Goal: Information Seeking & Learning: Find specific fact

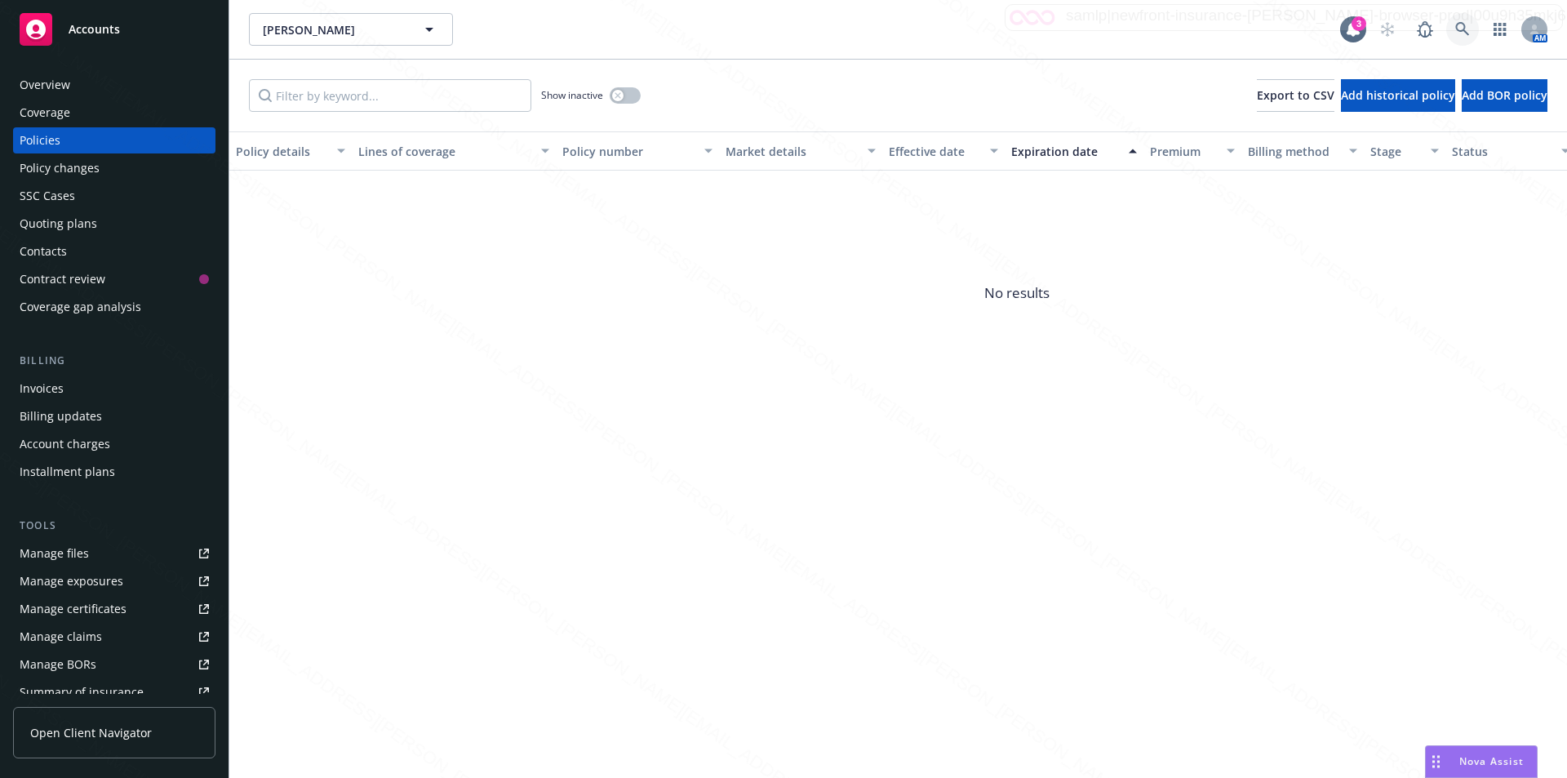
click at [771, 28] on icon at bounding box center [1462, 29] width 15 height 15
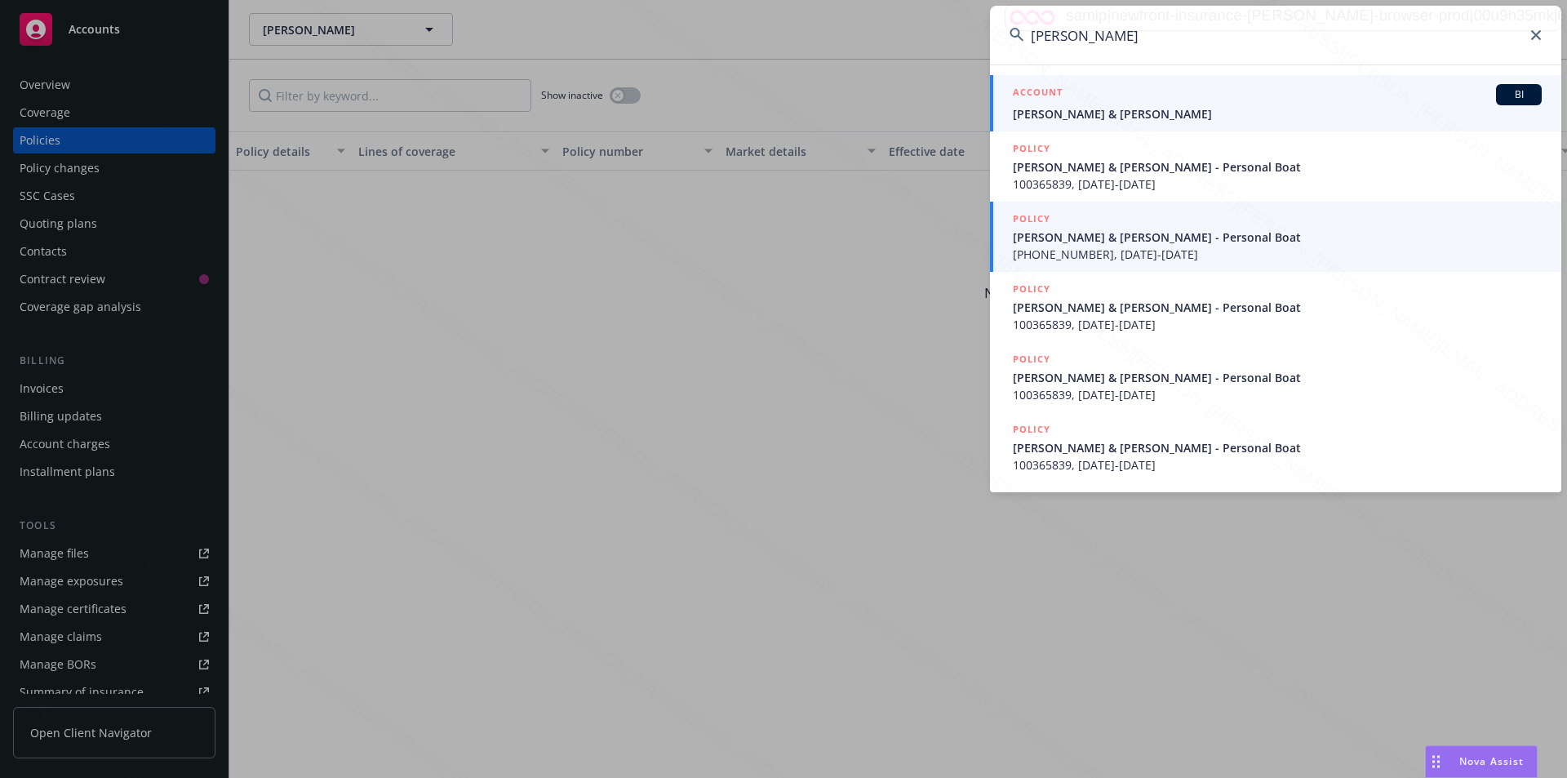
type input "[PERSON_NAME]"
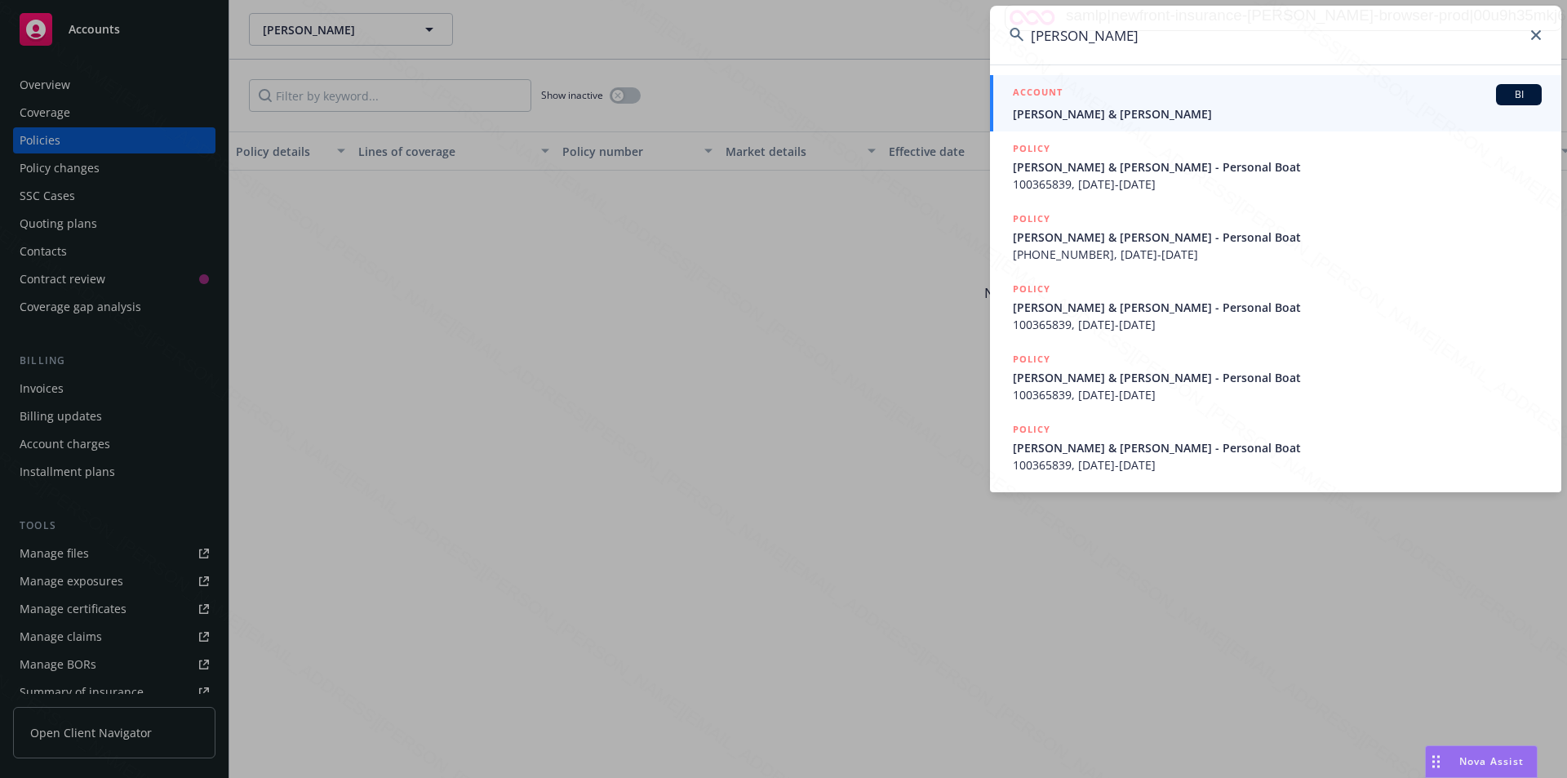
click at [771, 110] on span "[PERSON_NAME] & [PERSON_NAME]" at bounding box center [1277, 113] width 529 height 17
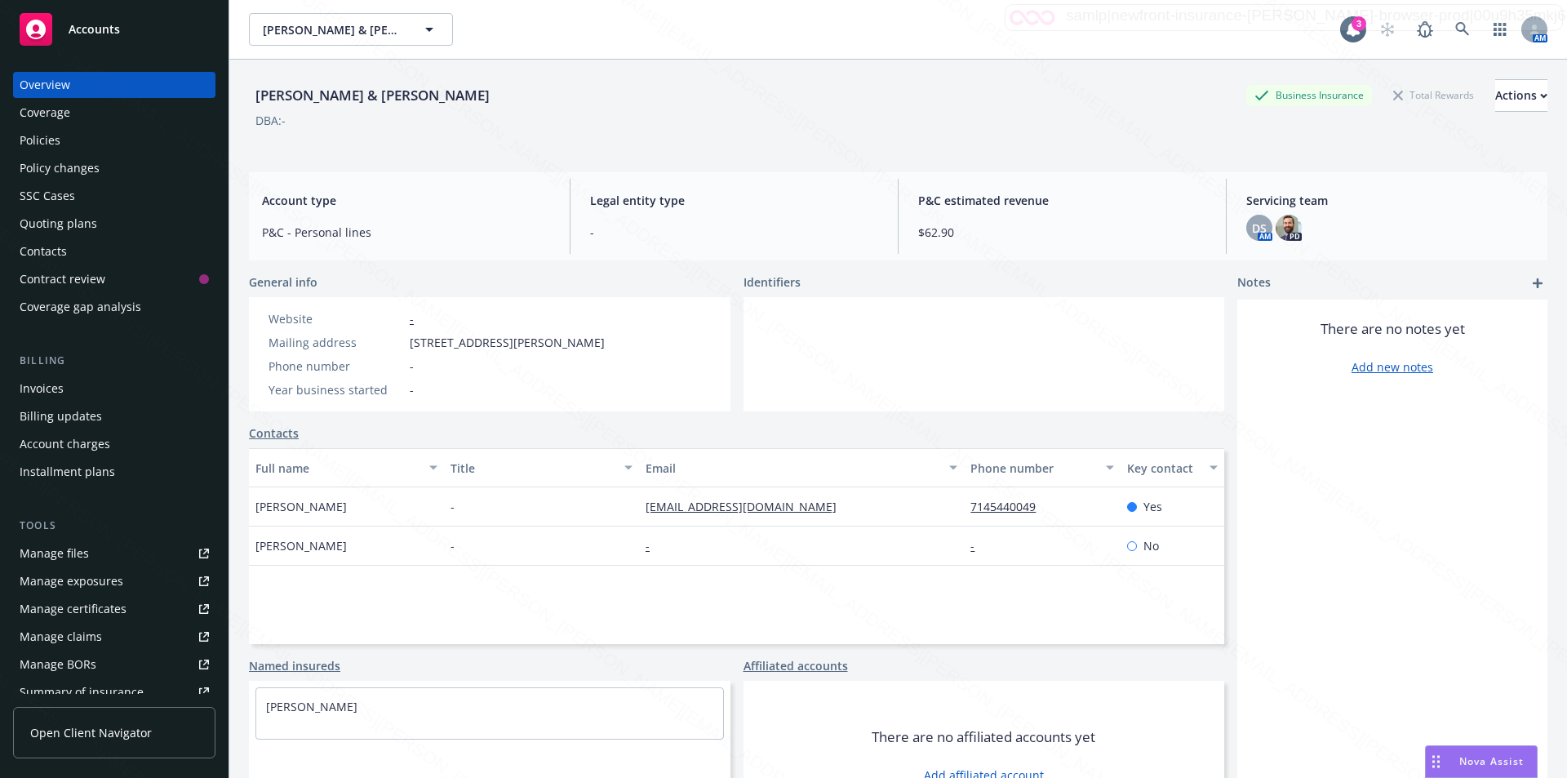
click at [32, 140] on div "Policies" at bounding box center [40, 140] width 41 height 26
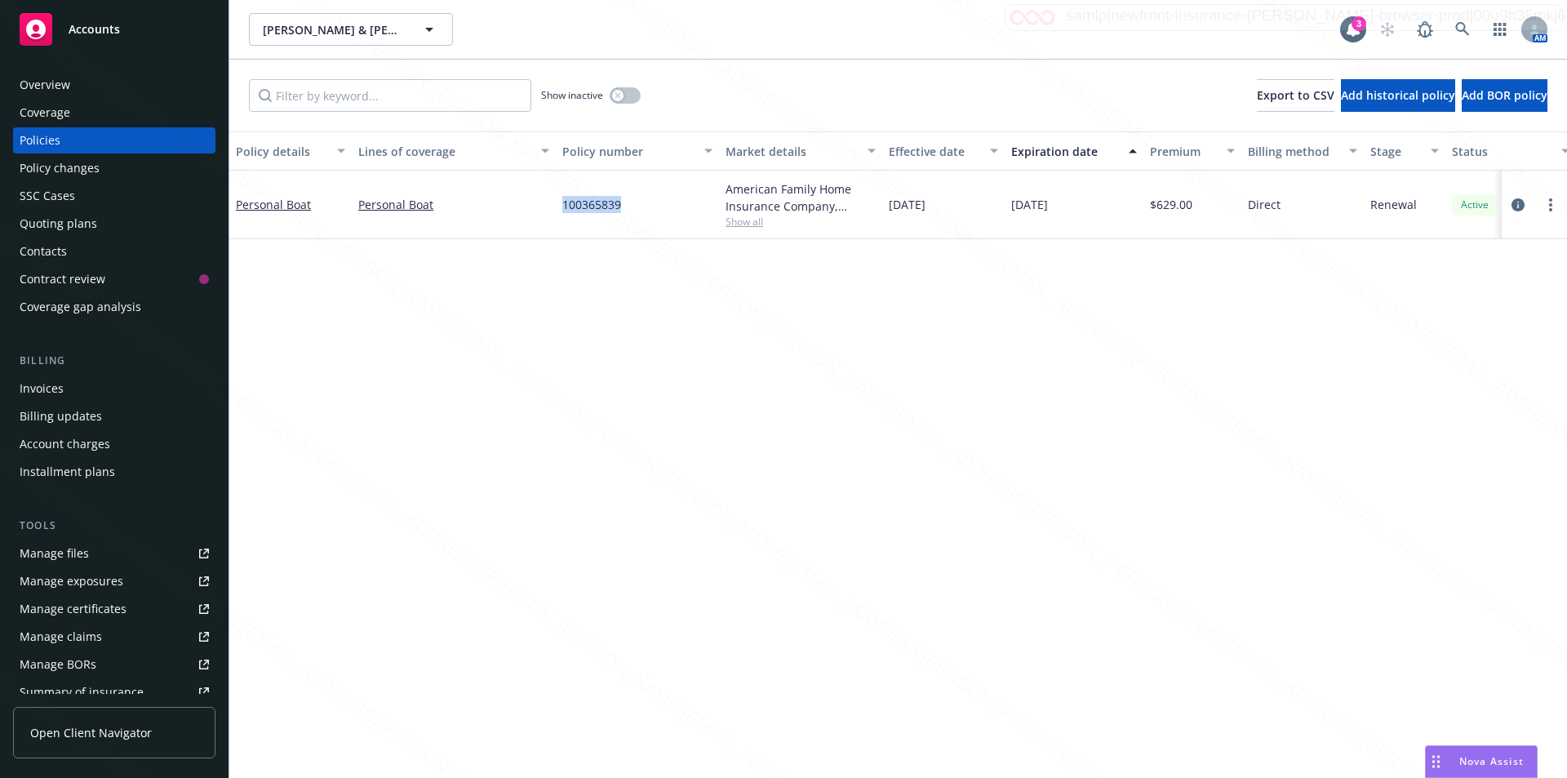
drag, startPoint x: 638, startPoint y: 207, endPoint x: 559, endPoint y: 210, distance: 78.4
click at [559, 210] on div "100365839" at bounding box center [637, 205] width 163 height 69
copy span "100365839"
click at [771, 26] on icon at bounding box center [1462, 29] width 15 height 15
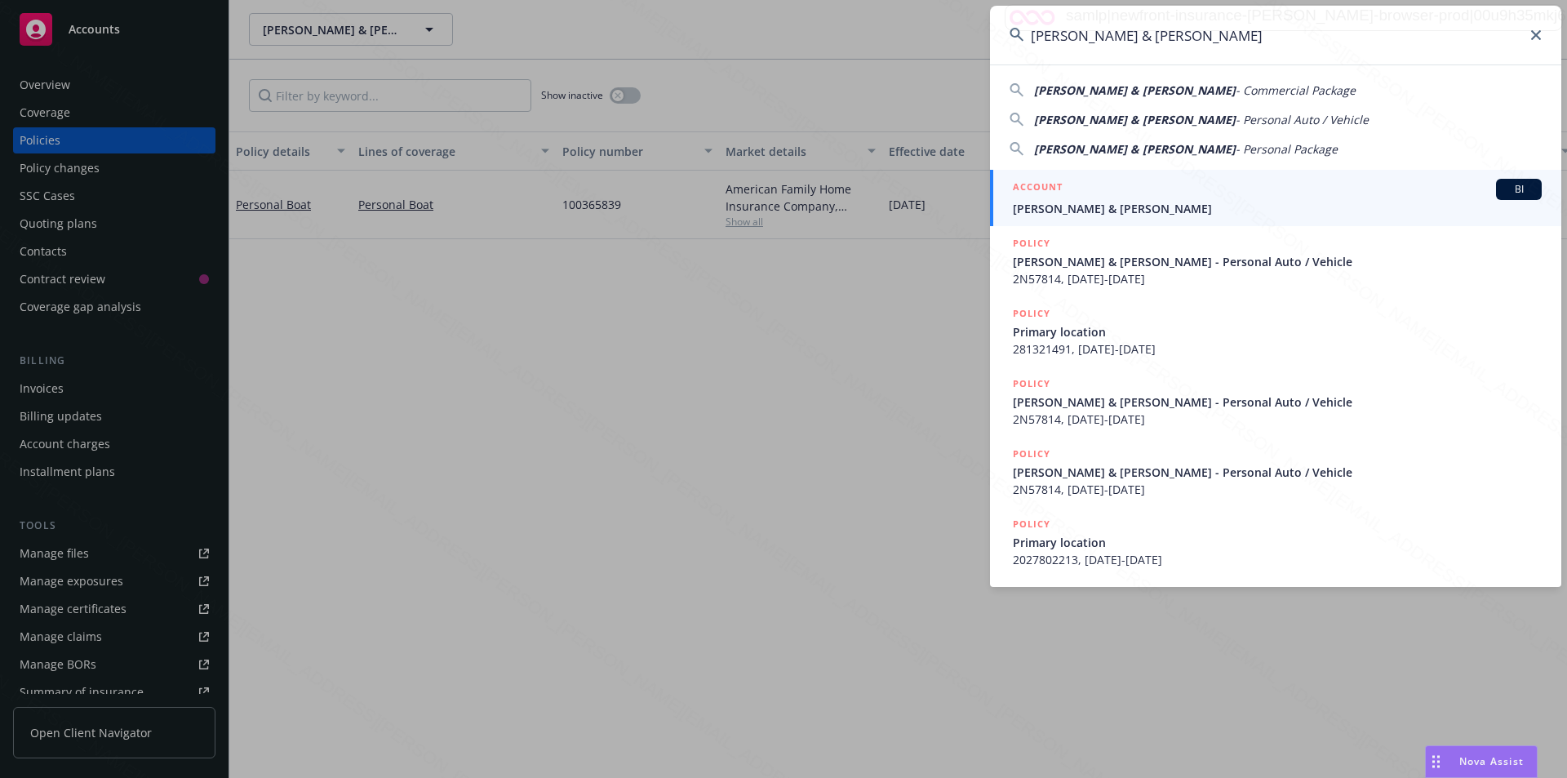
type input "[PERSON_NAME] & [PERSON_NAME]"
click at [771, 212] on span "[PERSON_NAME] & [PERSON_NAME]" at bounding box center [1277, 208] width 529 height 17
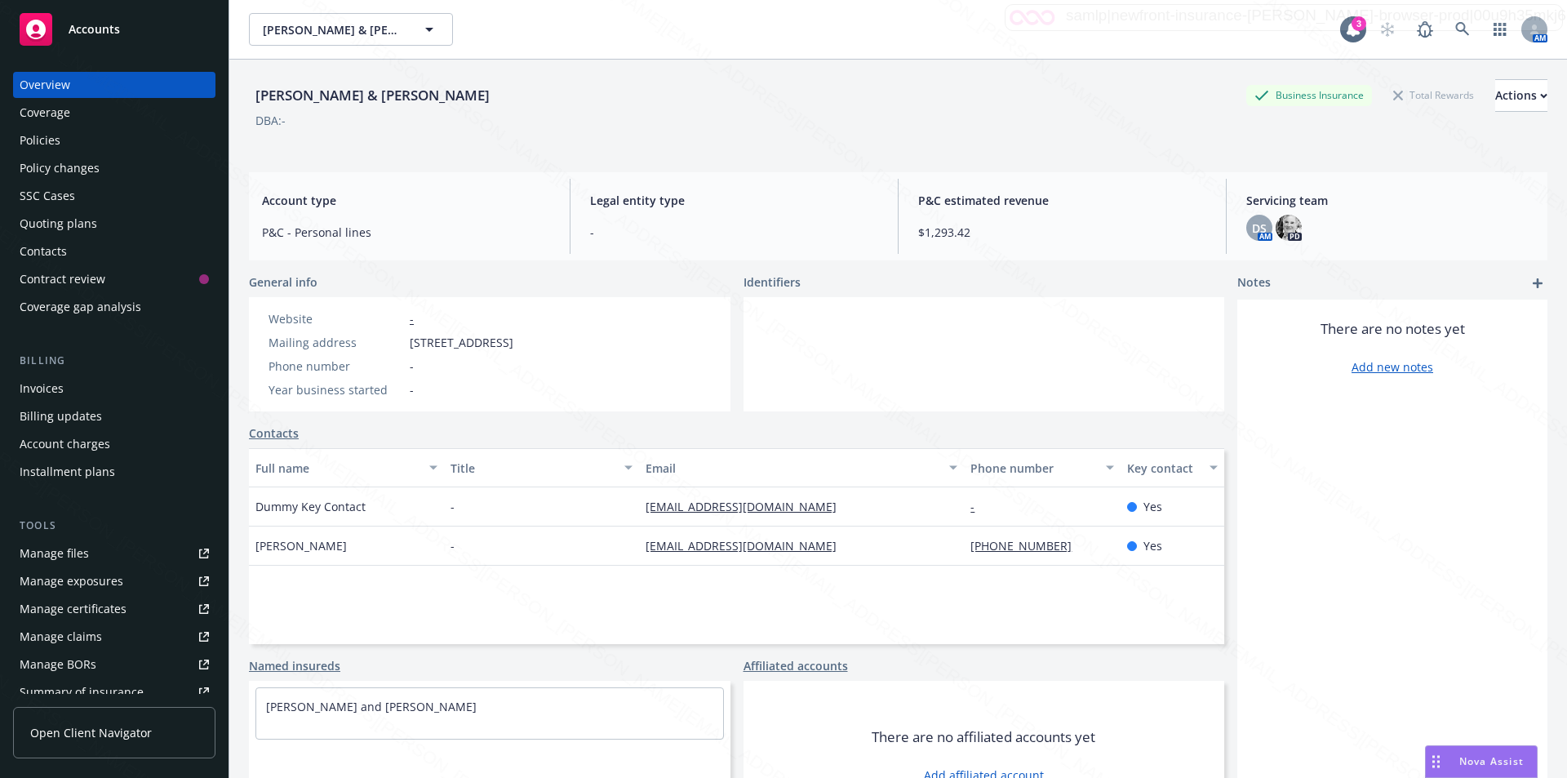
click at [56, 140] on div "Policies" at bounding box center [40, 140] width 41 height 26
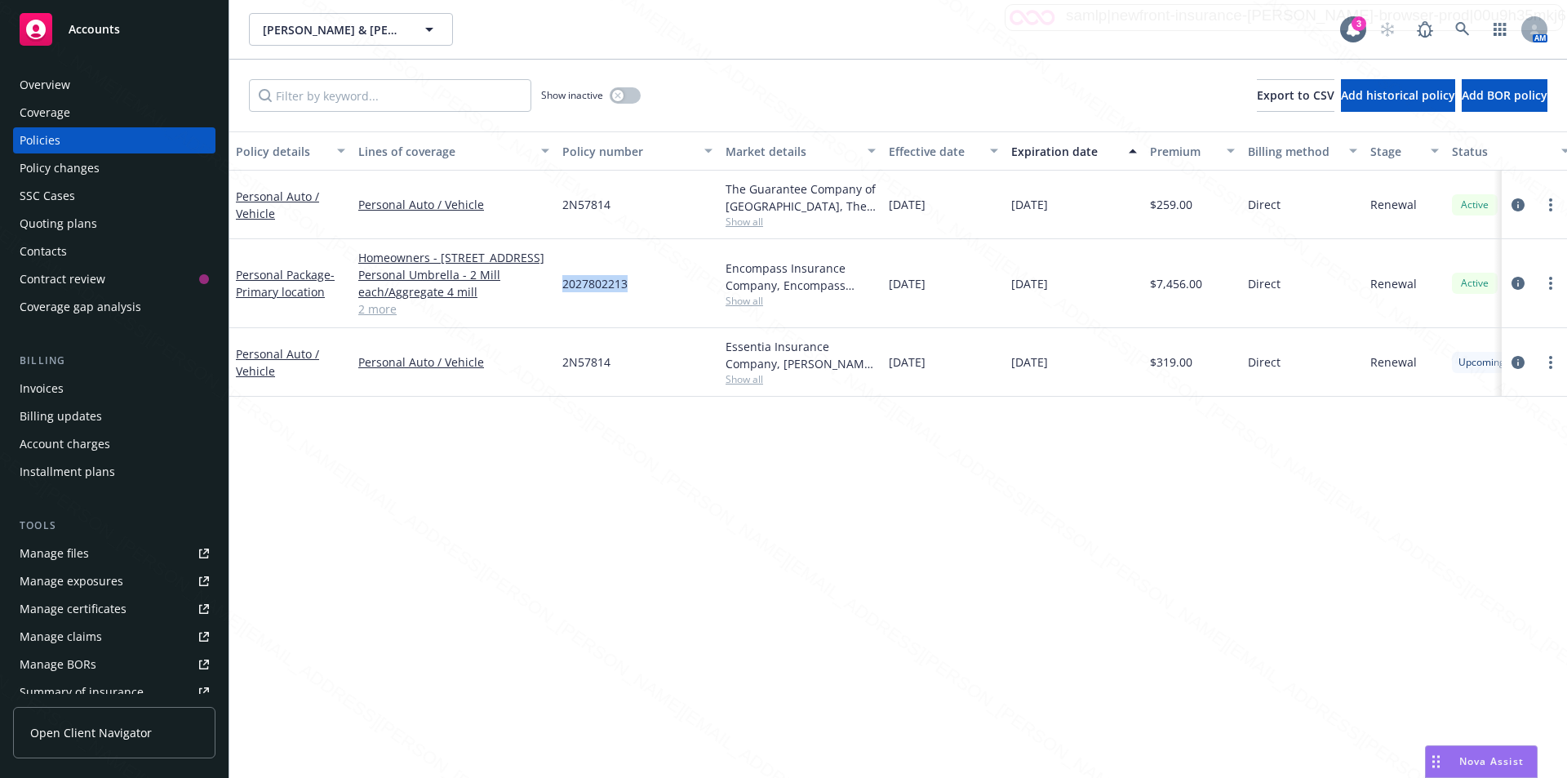
drag, startPoint x: 629, startPoint y: 294, endPoint x: 571, endPoint y: 292, distance: 57.2
click at [564, 295] on div "2027802213" at bounding box center [637, 283] width 163 height 89
copy span "2027802213"
click at [771, 24] on icon at bounding box center [1462, 29] width 15 height 15
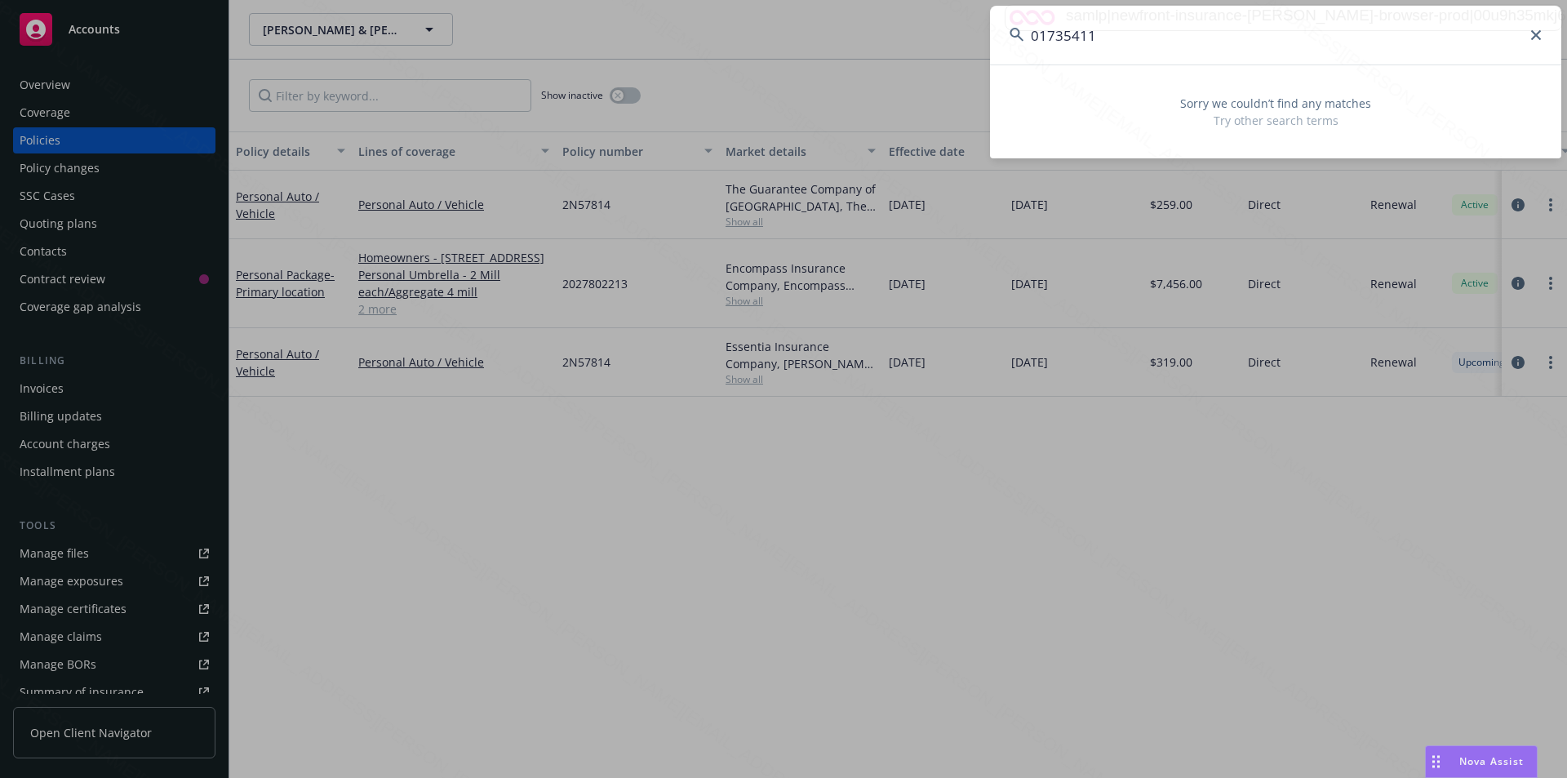
drag, startPoint x: 1111, startPoint y: 40, endPoint x: 1002, endPoint y: 47, distance: 109.6
click at [771, 47] on input "01735411" at bounding box center [1275, 35] width 571 height 59
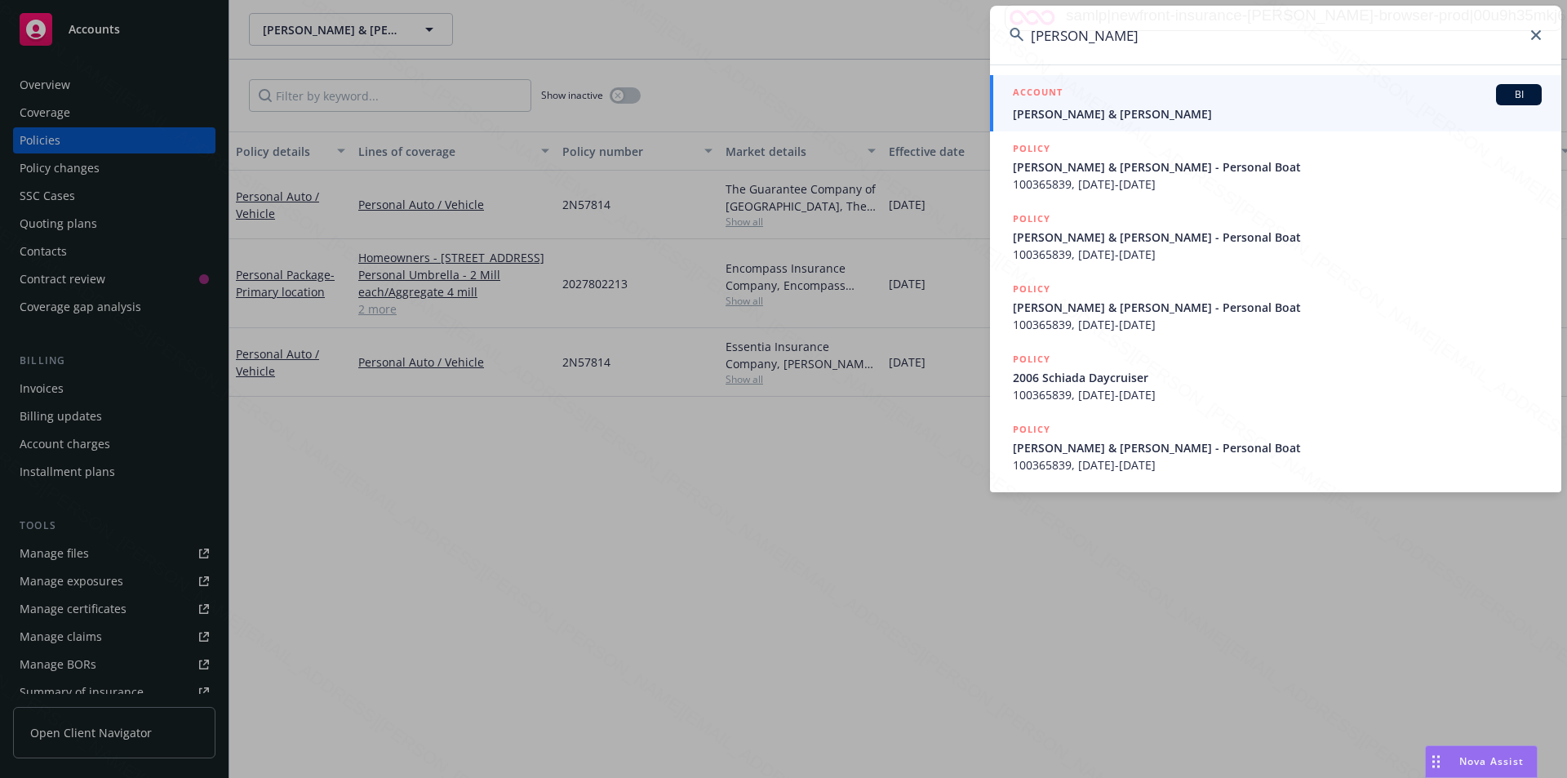
type input "[PERSON_NAME]"
click at [771, 112] on span "[PERSON_NAME] & [PERSON_NAME]" at bounding box center [1277, 113] width 529 height 17
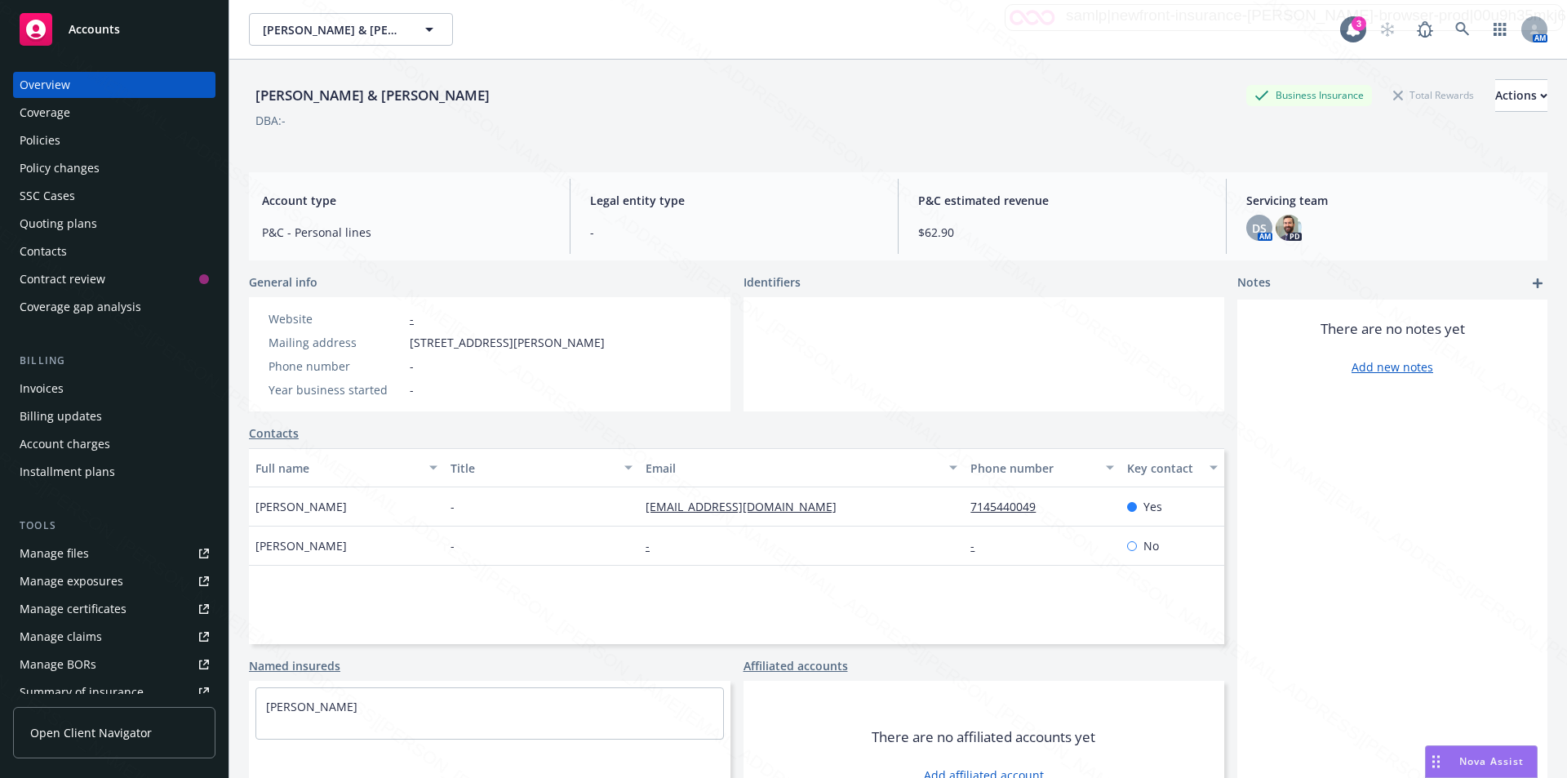
click at [38, 142] on div "Policies" at bounding box center [40, 140] width 41 height 26
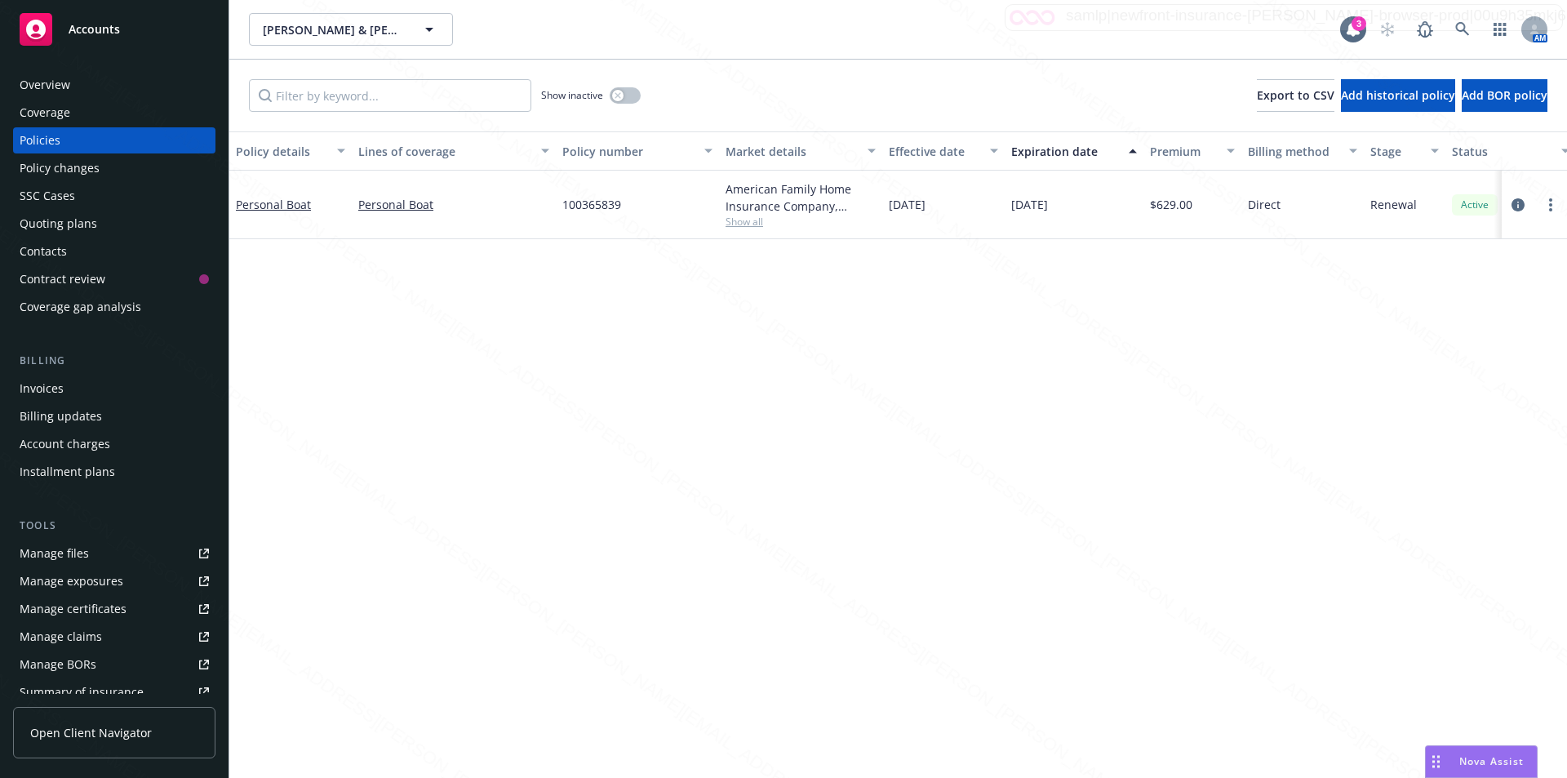
click at [590, 204] on span "100365839" at bounding box center [591, 204] width 59 height 17
click at [771, 30] on icon at bounding box center [1462, 29] width 14 height 14
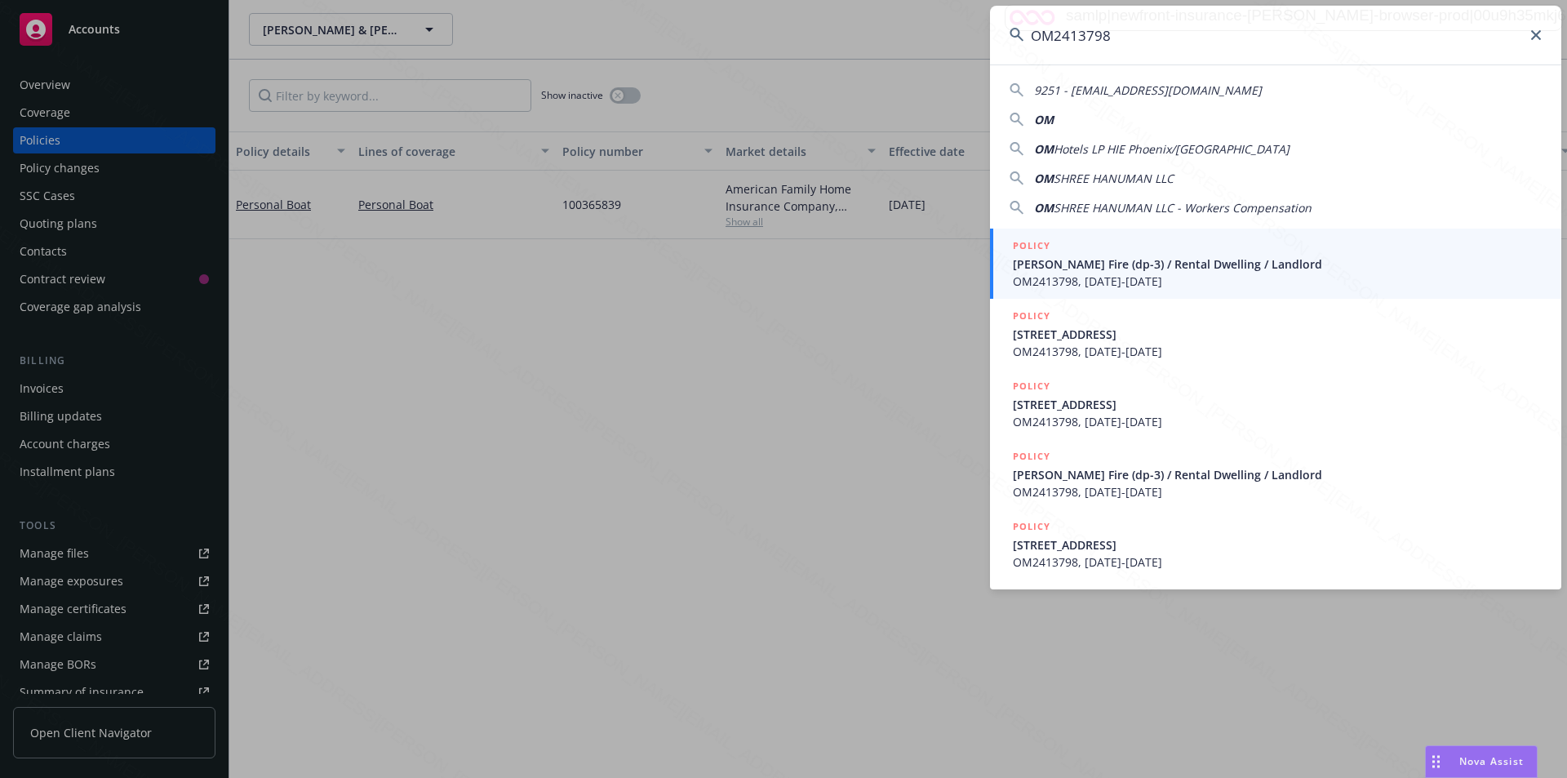
type input "OM2413798"
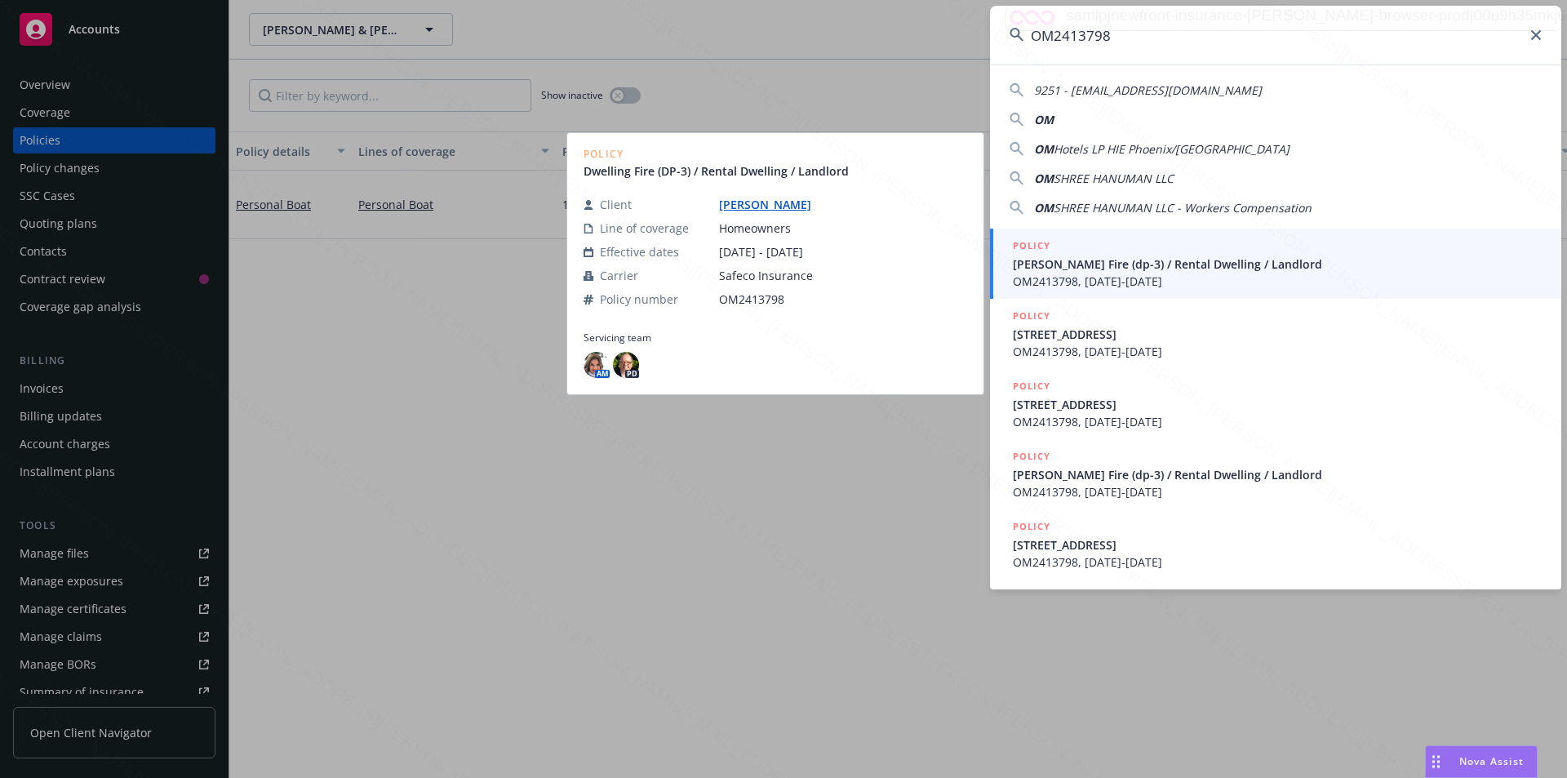
click at [771, 265] on span "[PERSON_NAME] Fire (dp-3) / Rental Dwelling / Landlord" at bounding box center [1277, 264] width 529 height 17
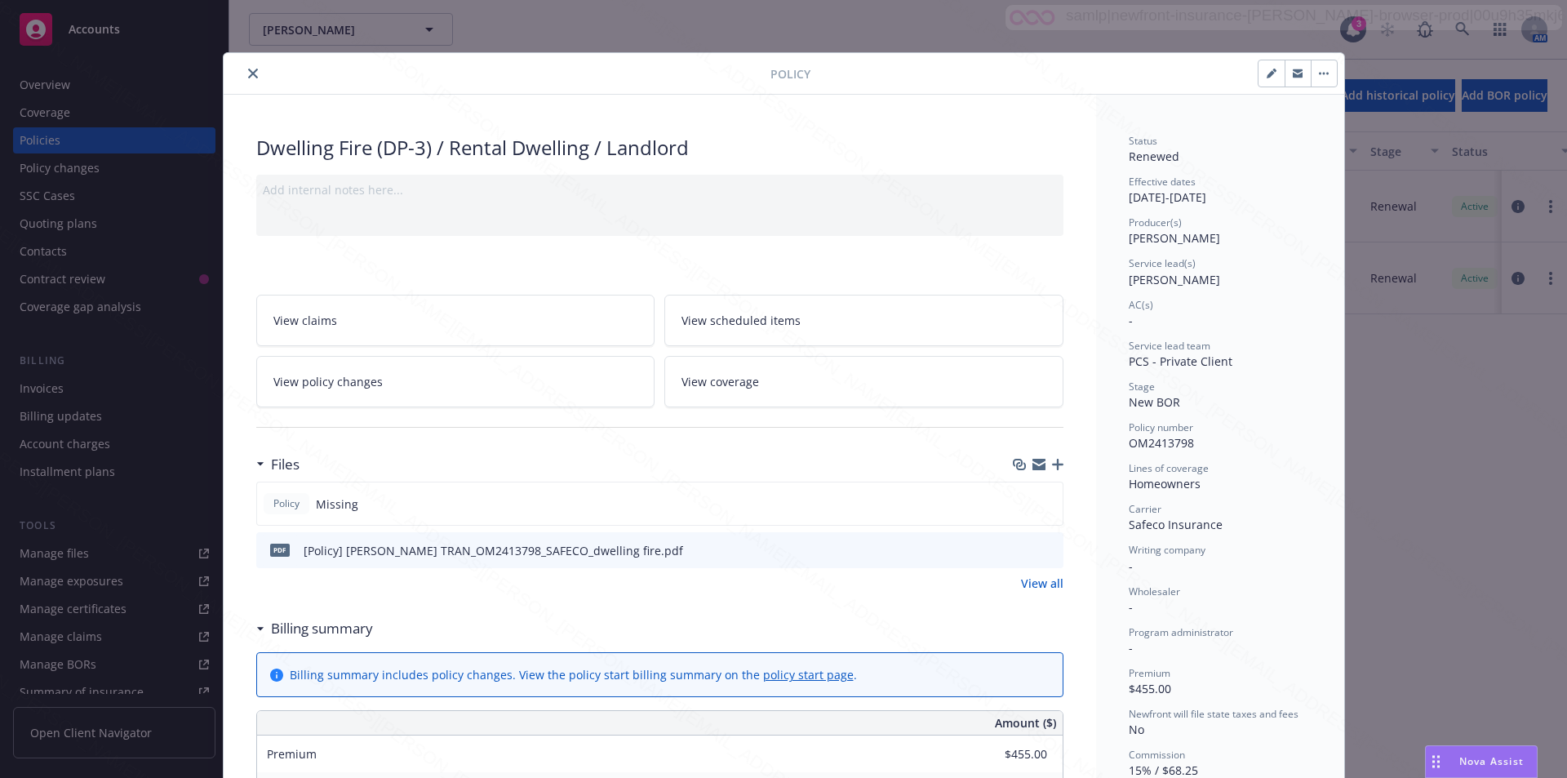
click at [247, 68] on button "close" at bounding box center [253, 74] width 20 height 20
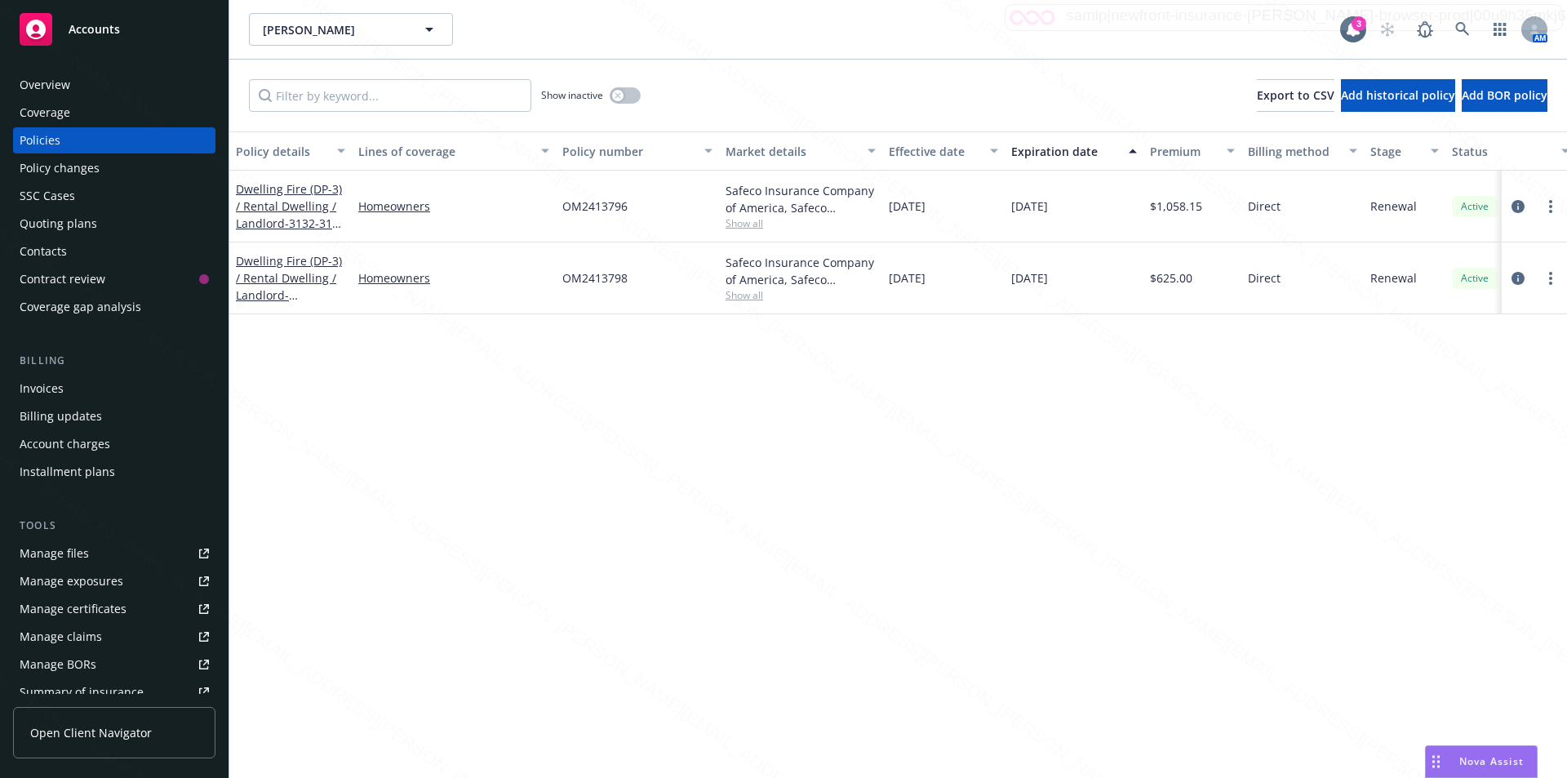
click at [49, 82] on div "Overview" at bounding box center [45, 85] width 51 height 26
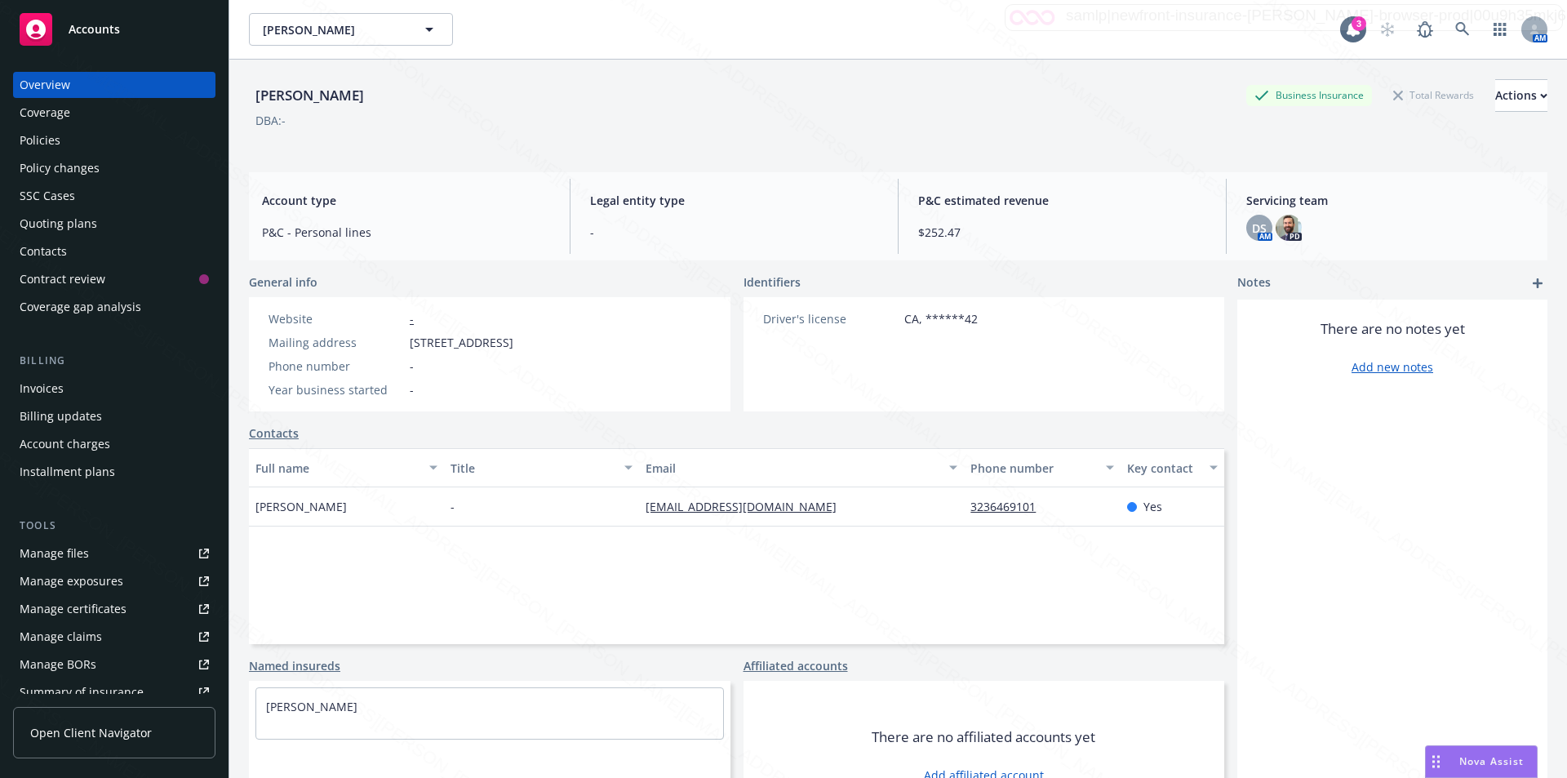
click at [48, 141] on div "Policies" at bounding box center [40, 140] width 41 height 26
